Goal: Task Accomplishment & Management: Manage account settings

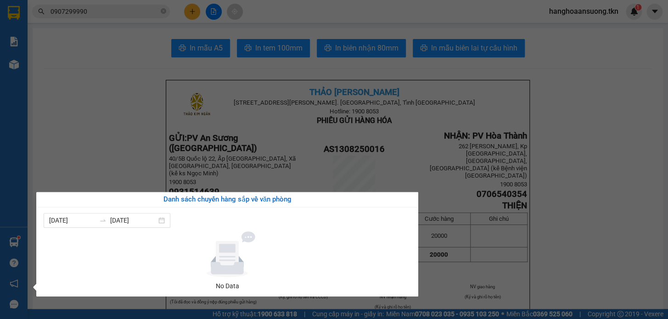
click at [129, 122] on section "Kết quả tìm kiếm ( 13 ) Bộ lọc Mã ĐH Trạng thái Món hàng Thu hộ Tổng cước Chưa …" at bounding box center [334, 159] width 668 height 319
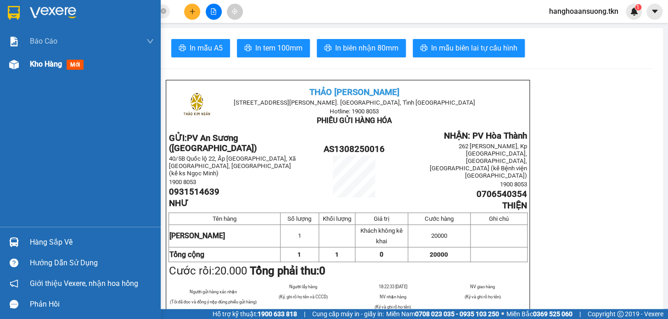
click at [17, 66] on img at bounding box center [14, 65] width 10 height 10
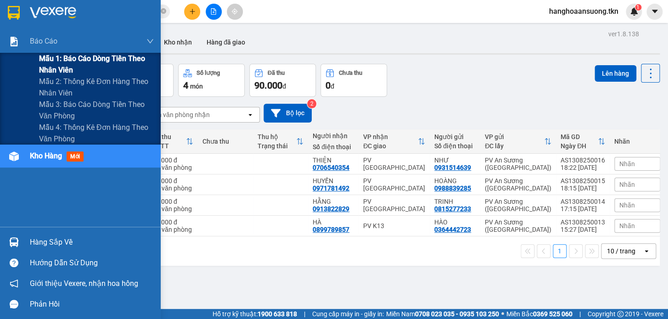
click at [76, 60] on span "Mẫu 1: Báo cáo dòng tiền theo nhân viên" at bounding box center [96, 64] width 115 height 23
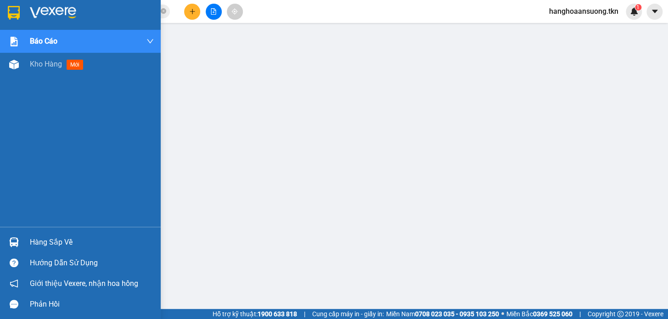
click at [24, 61] on div "Kho hàng mới" at bounding box center [80, 64] width 161 height 23
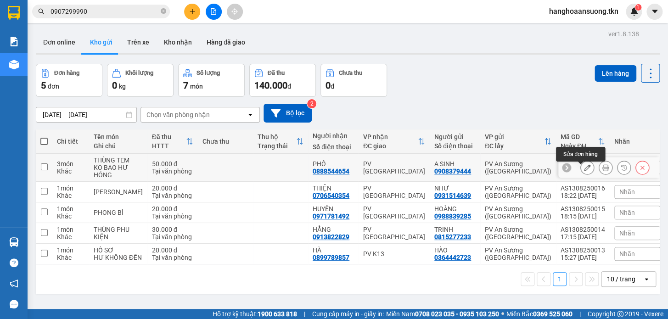
click at [584, 168] on icon at bounding box center [587, 167] width 6 height 6
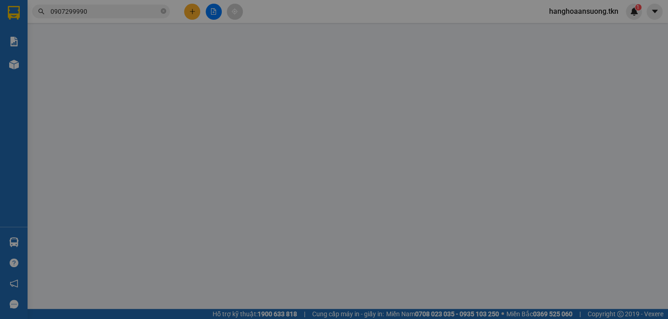
type input "0908379444"
type input "A SINH"
type input "0888544654"
type input "PHỐ"
type input "50.000"
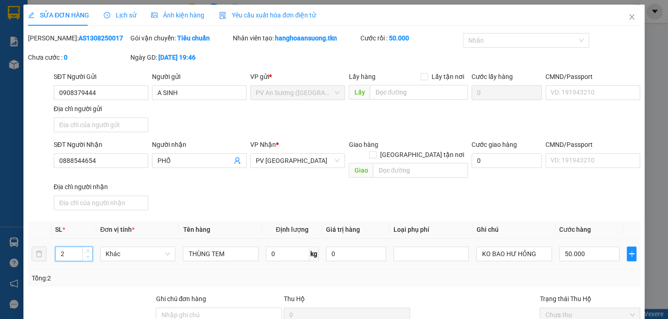
click at [89, 254] on span "down" at bounding box center [88, 257] width 6 height 6
type input "1"
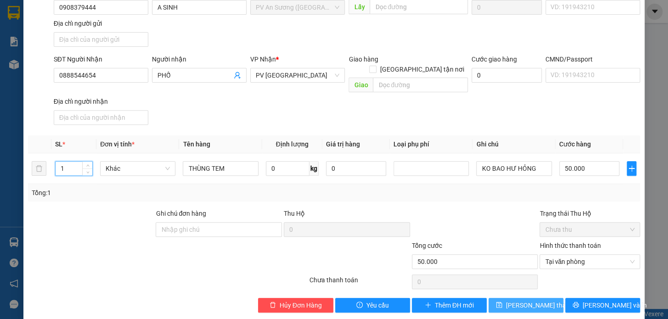
scroll to position [86, 0]
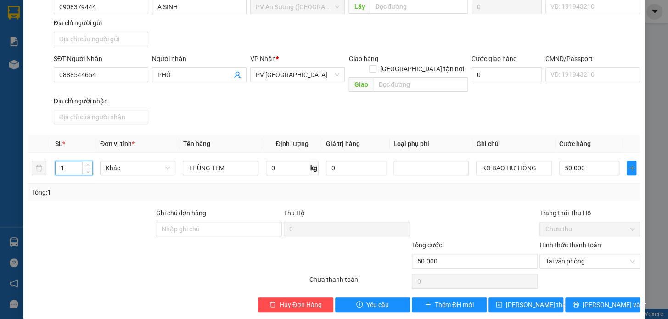
click at [479, 219] on div at bounding box center [475, 224] width 128 height 32
click at [551, 298] on button "[PERSON_NAME] thay đổi" at bounding box center [525, 304] width 75 height 15
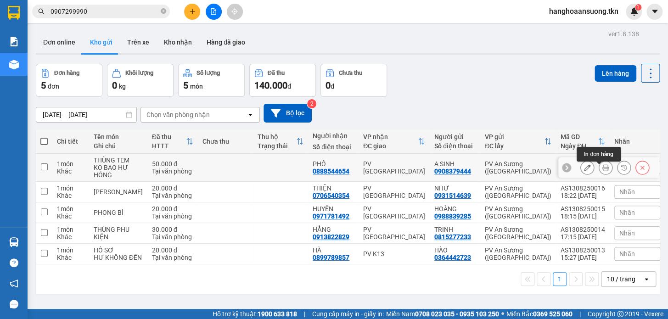
click at [602, 171] on icon at bounding box center [605, 167] width 6 height 6
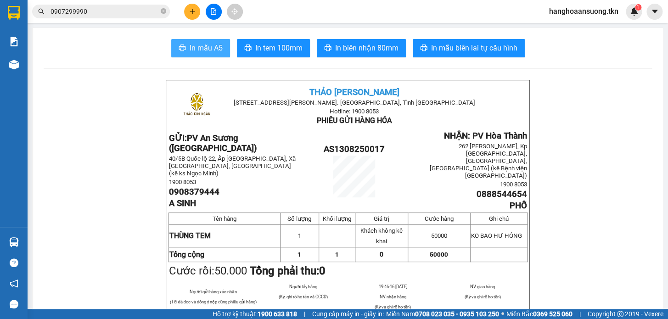
click at [184, 40] on button "In mẫu A5" at bounding box center [200, 48] width 59 height 18
drag, startPoint x: 598, startPoint y: 101, endPoint x: 302, endPoint y: 16, distance: 307.6
